Goal: Task Accomplishment & Management: Manage account settings

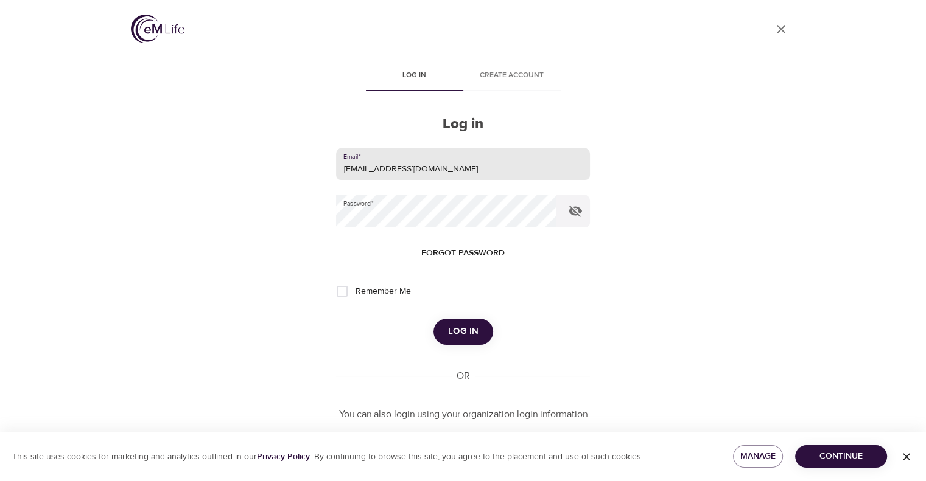
drag, startPoint x: 428, startPoint y: 170, endPoint x: 261, endPoint y: 182, distance: 167.8
click at [261, 182] on div "User Profile Log in Create account Log in Email   * leclercs@aetna.com Password…" at bounding box center [463, 240] width 694 height 481
type input "whispersll@cox.net"
click at [320, 208] on div "User Profile Log in Create account Log in Email   * whispersll@cox.net Password…" at bounding box center [463, 240] width 694 height 481
click at [433, 319] on button "Log in" at bounding box center [463, 332] width 60 height 26
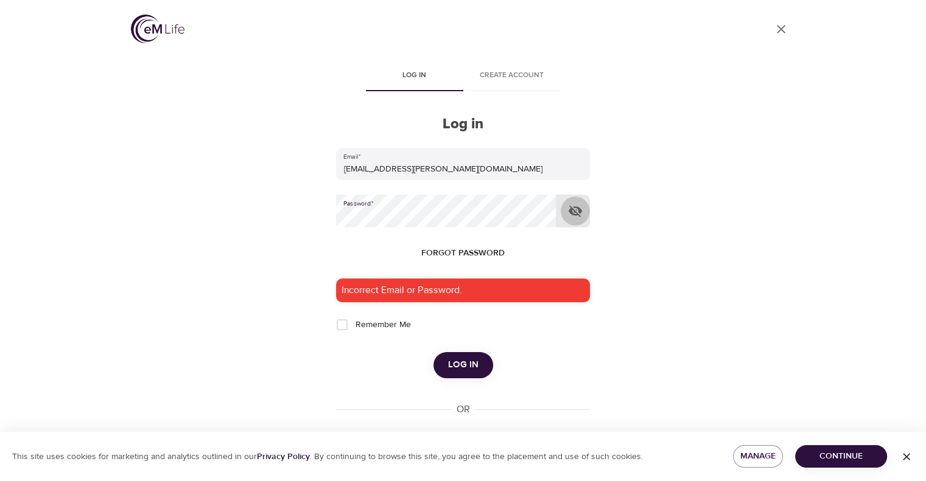
drag, startPoint x: 574, startPoint y: 214, endPoint x: 560, endPoint y: 209, distance: 14.6
click at [574, 214] on icon "button" at bounding box center [575, 211] width 15 height 15
click at [341, 328] on input "Remember Me" at bounding box center [342, 325] width 26 height 26
checkbox input "true"
click at [459, 370] on span "Log in" at bounding box center [463, 365] width 30 height 16
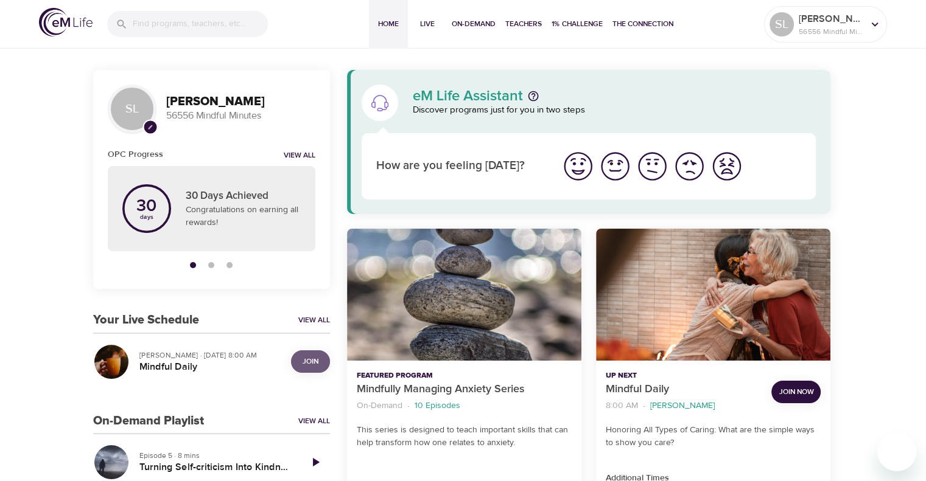
click at [310, 360] on span "Join" at bounding box center [311, 361] width 16 height 13
